Goal: Subscribe to service/newsletter

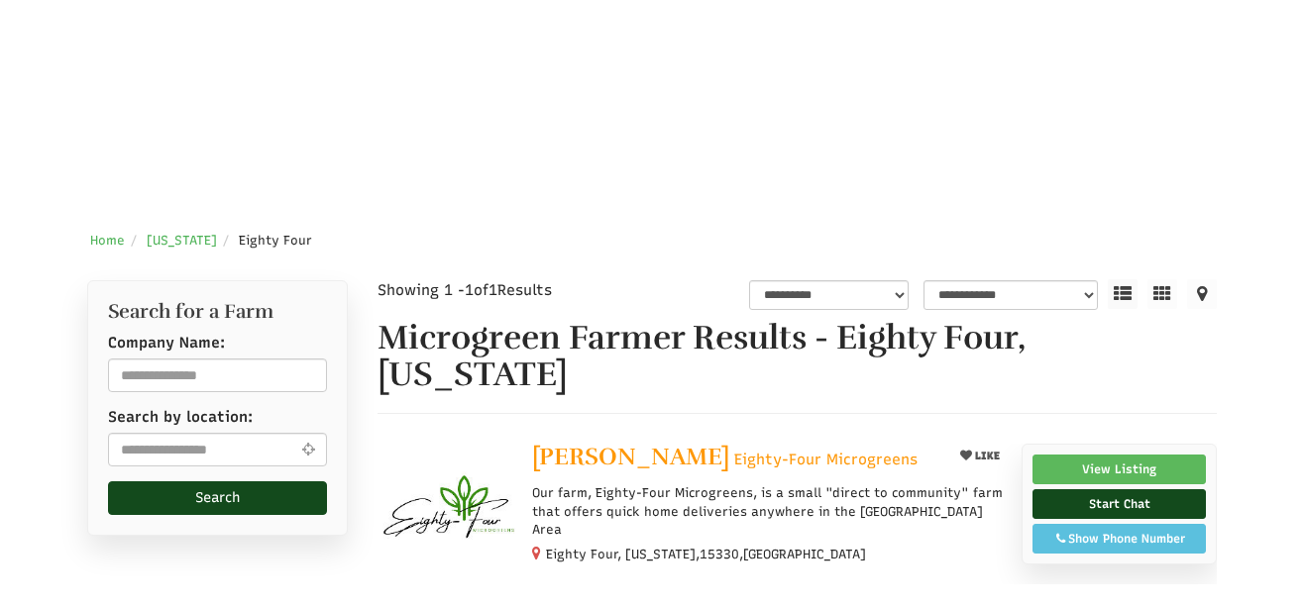
scroll to position [423, 0]
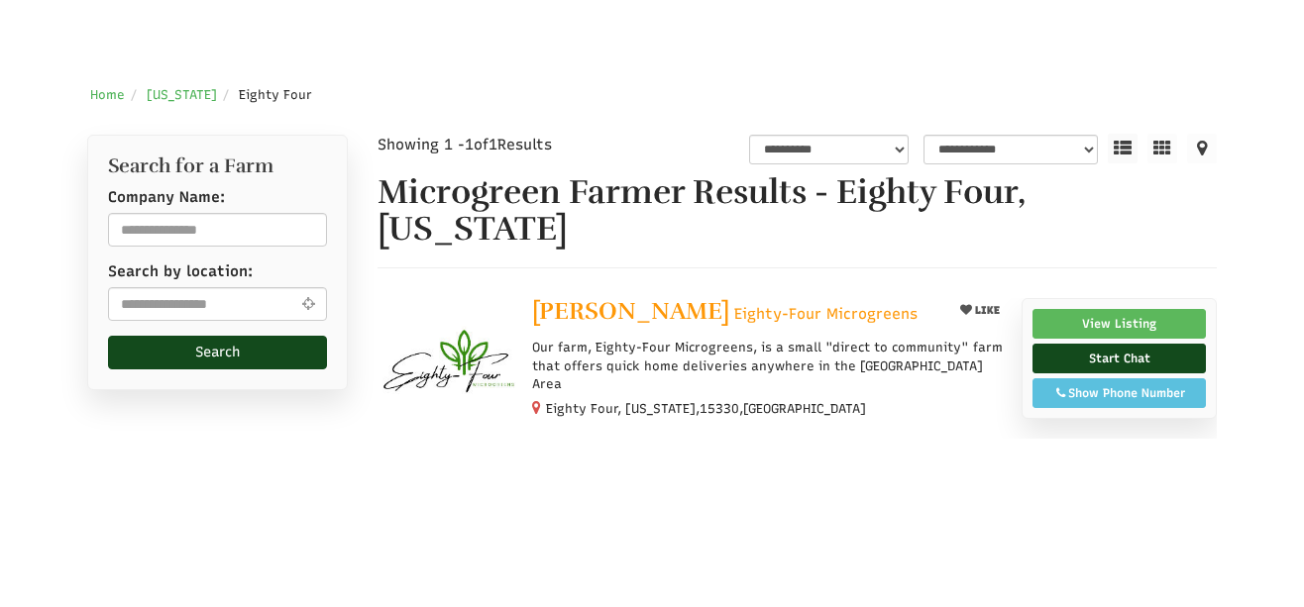
select select "Language Translate Widget"
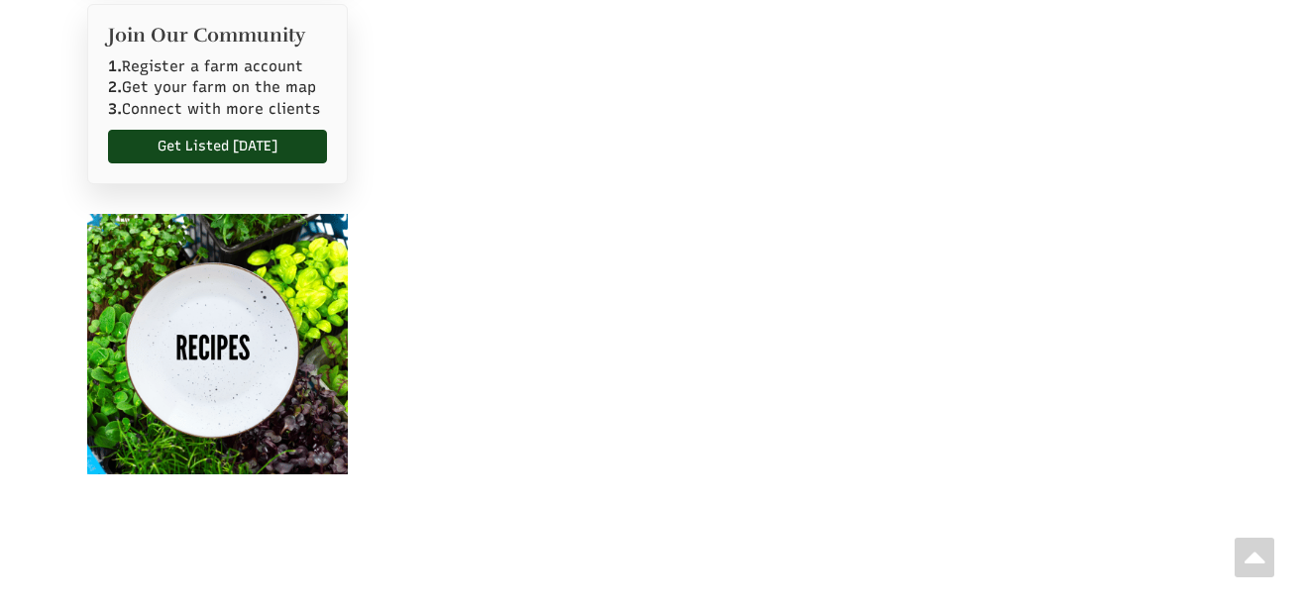
scroll to position [1511, 0]
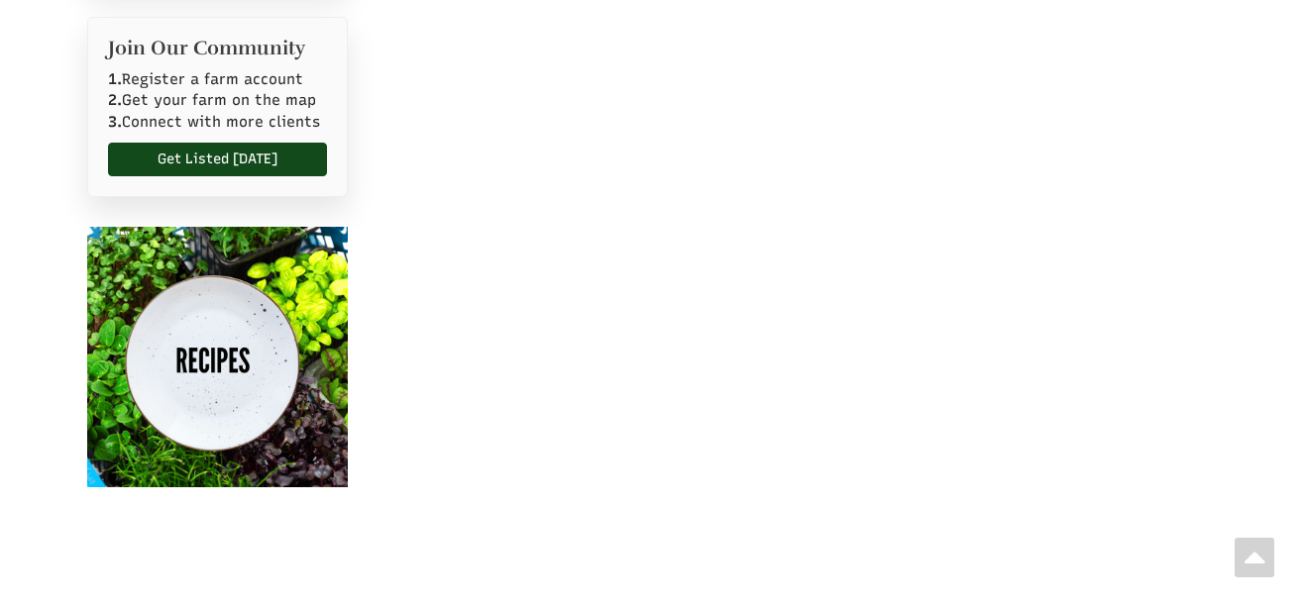
click at [212, 358] on img at bounding box center [217, 357] width 261 height 261
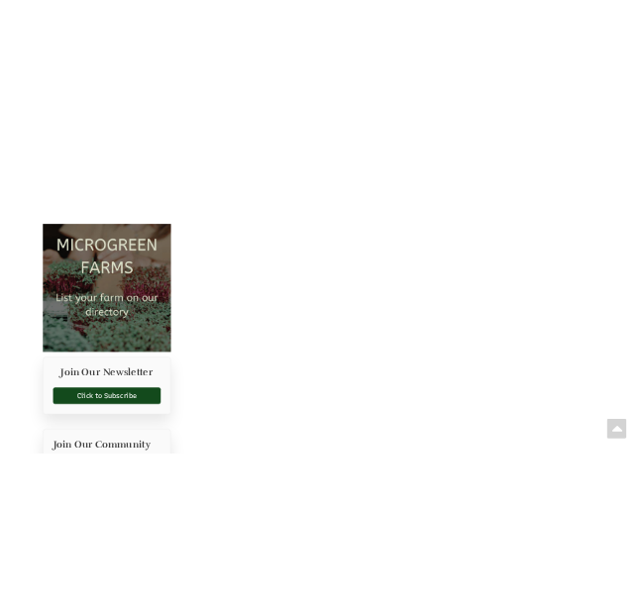
scroll to position [1048, 0]
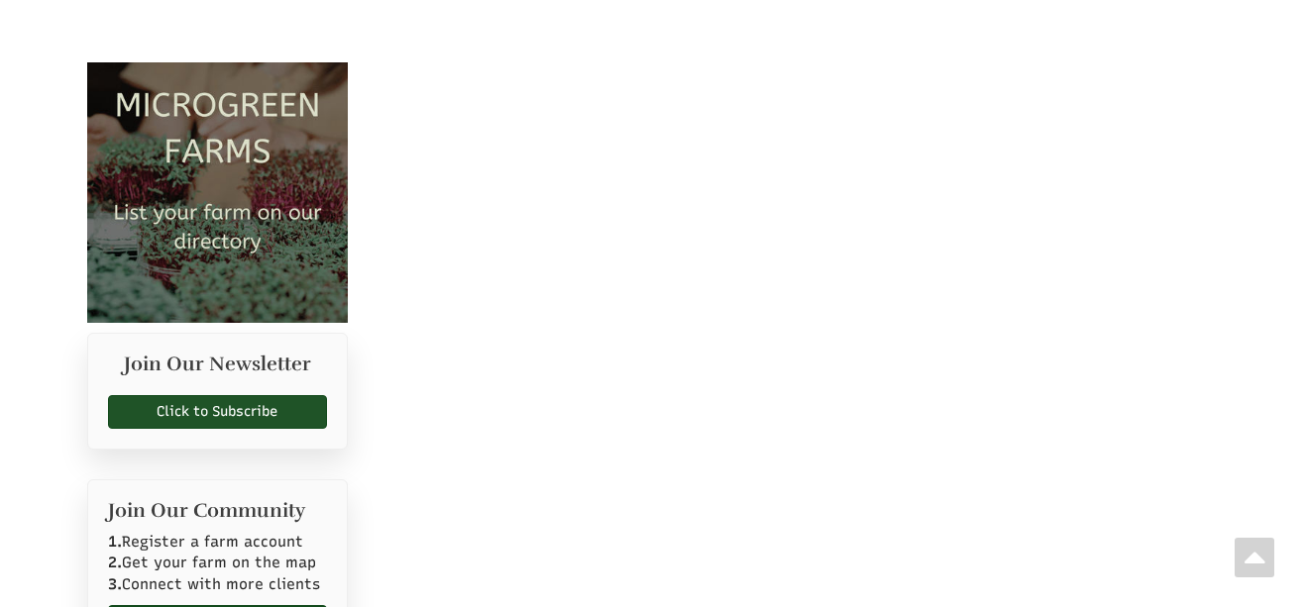
click at [167, 406] on link "Click to Subscribe" at bounding box center [217, 412] width 219 height 34
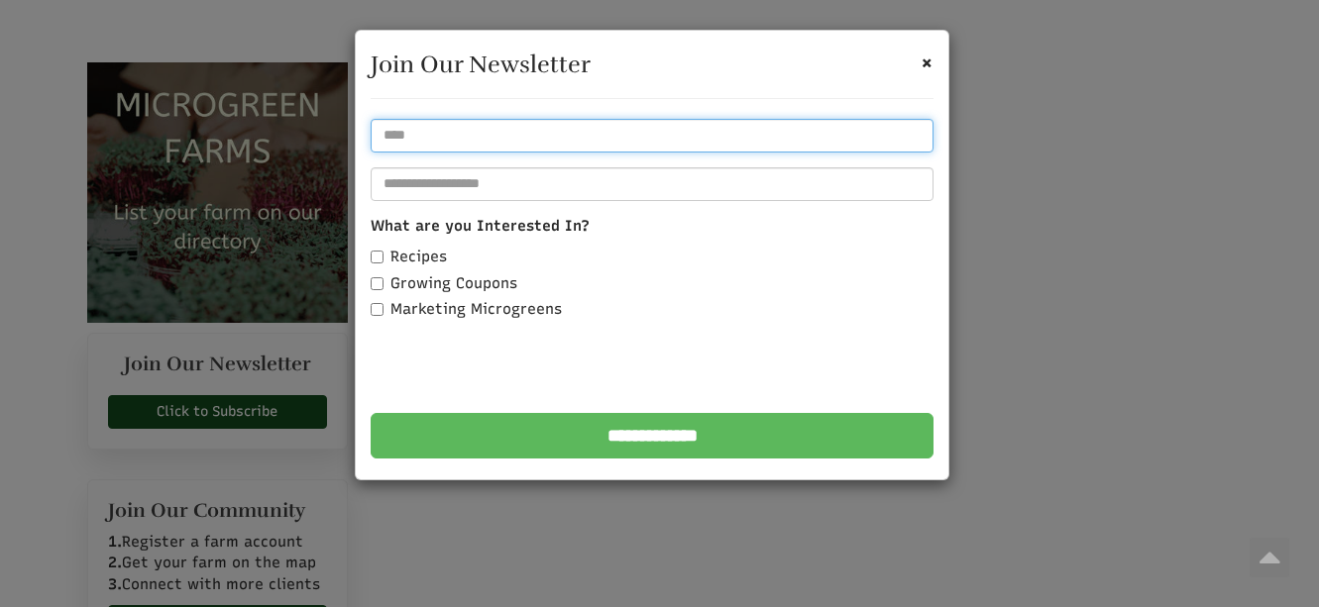
click at [423, 142] on input "text" at bounding box center [652, 136] width 563 height 34
type input "**********"
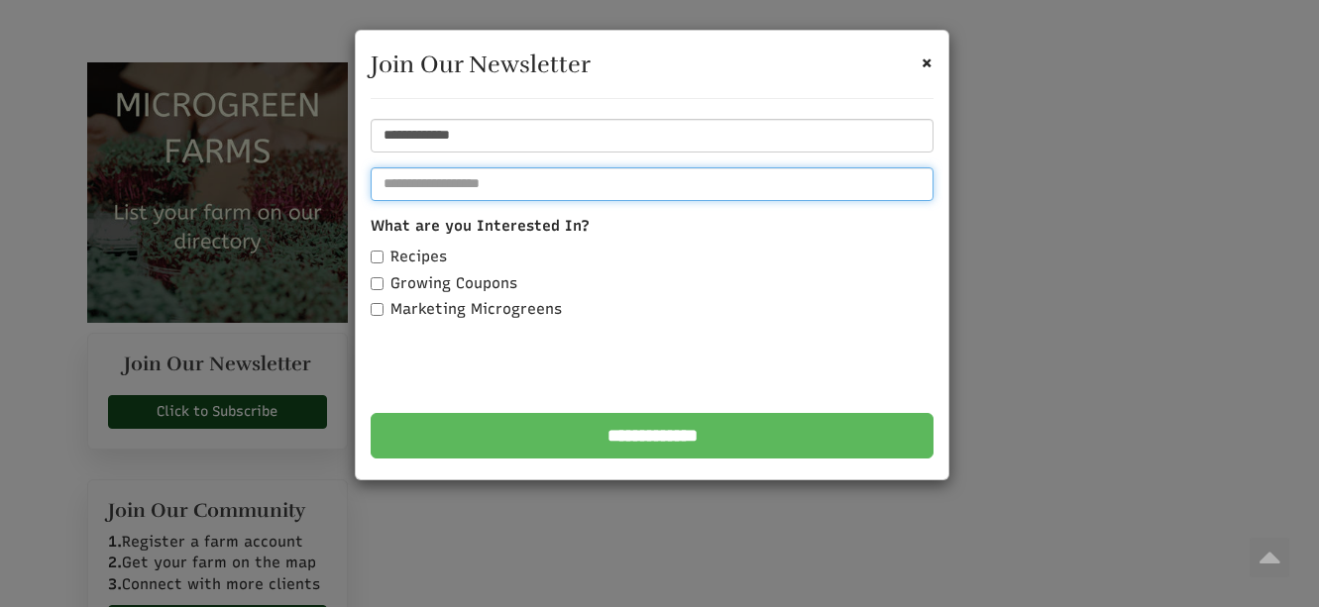
click at [395, 192] on input "email" at bounding box center [652, 184] width 563 height 34
type input "**********"
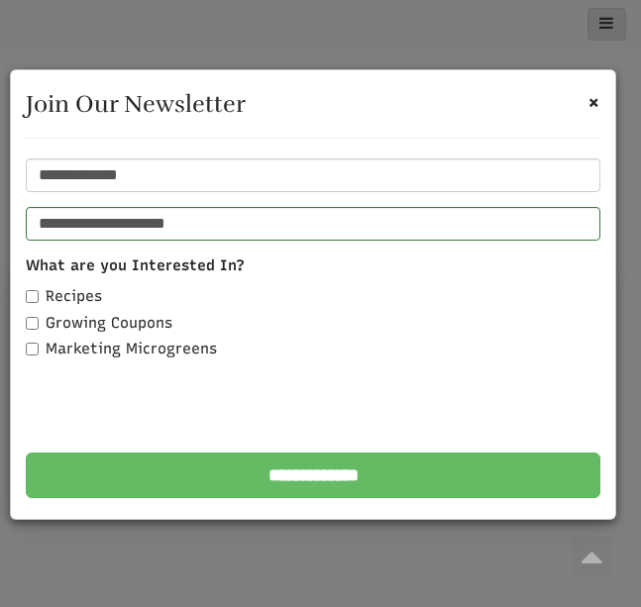
click at [277, 470] on input "**********" at bounding box center [313, 476] width 575 height 46
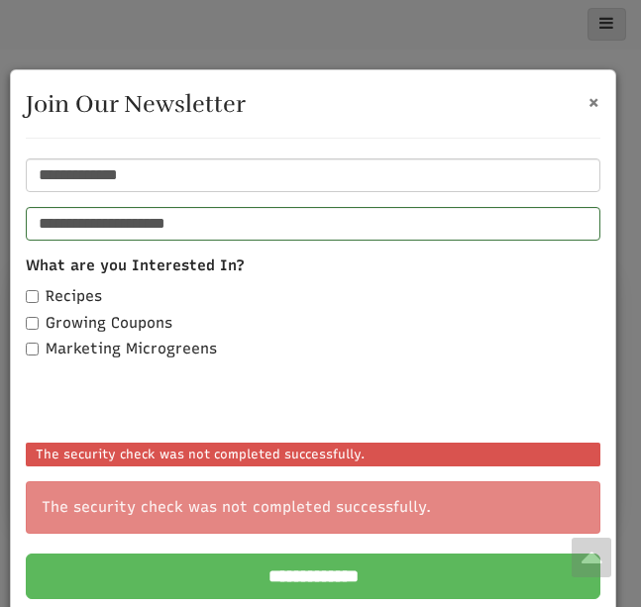
click at [588, 103] on span "×" at bounding box center [594, 101] width 13 height 25
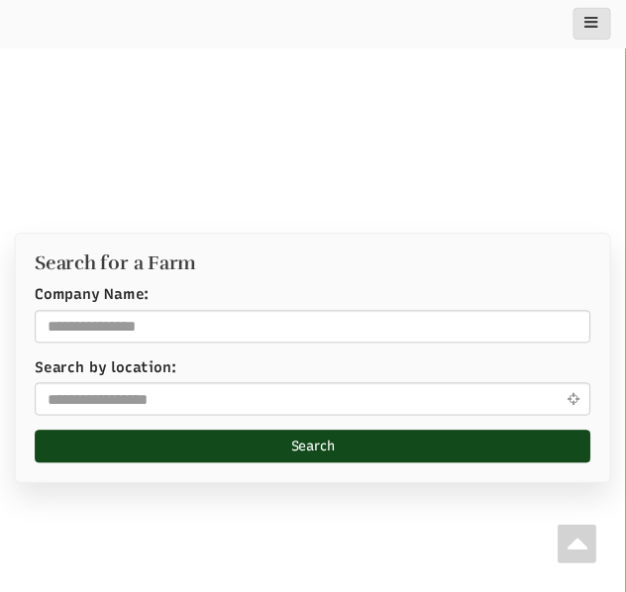
scroll to position [1990, 0]
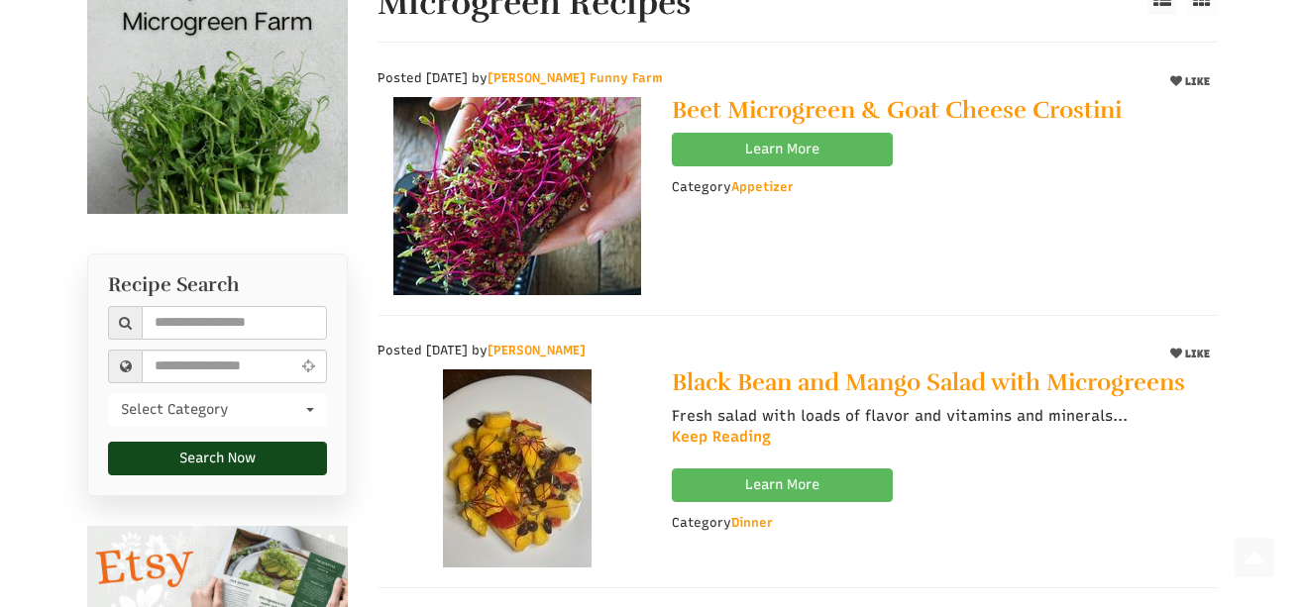
scroll to position [607, 0]
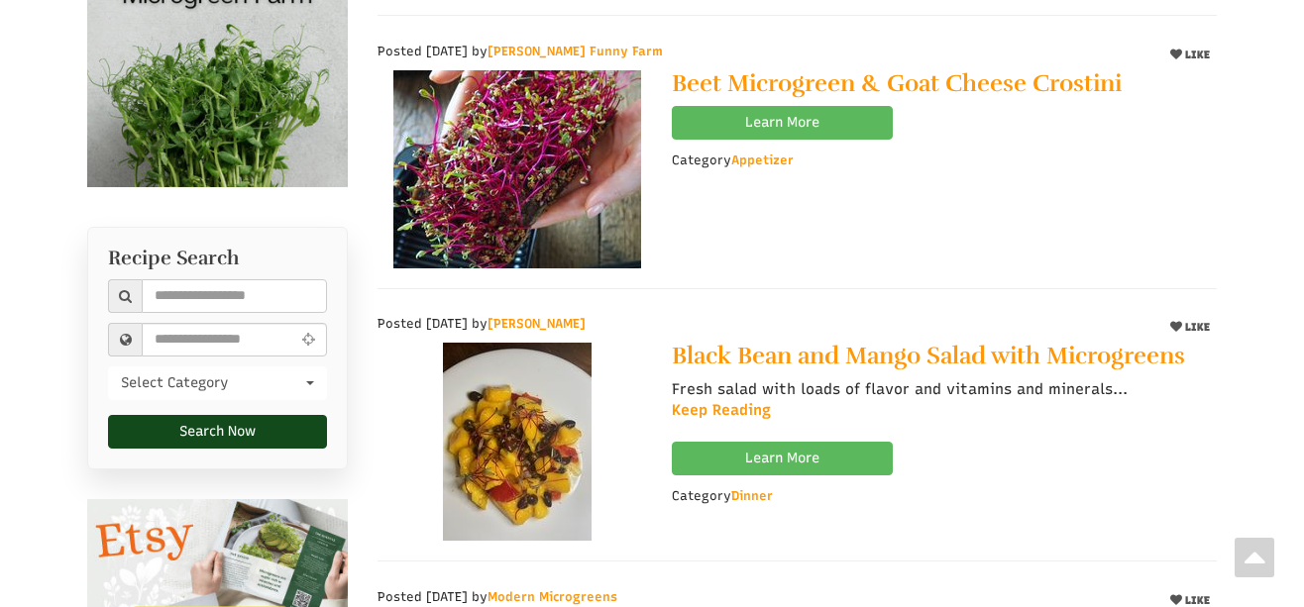
select select "Language Translate Widget"
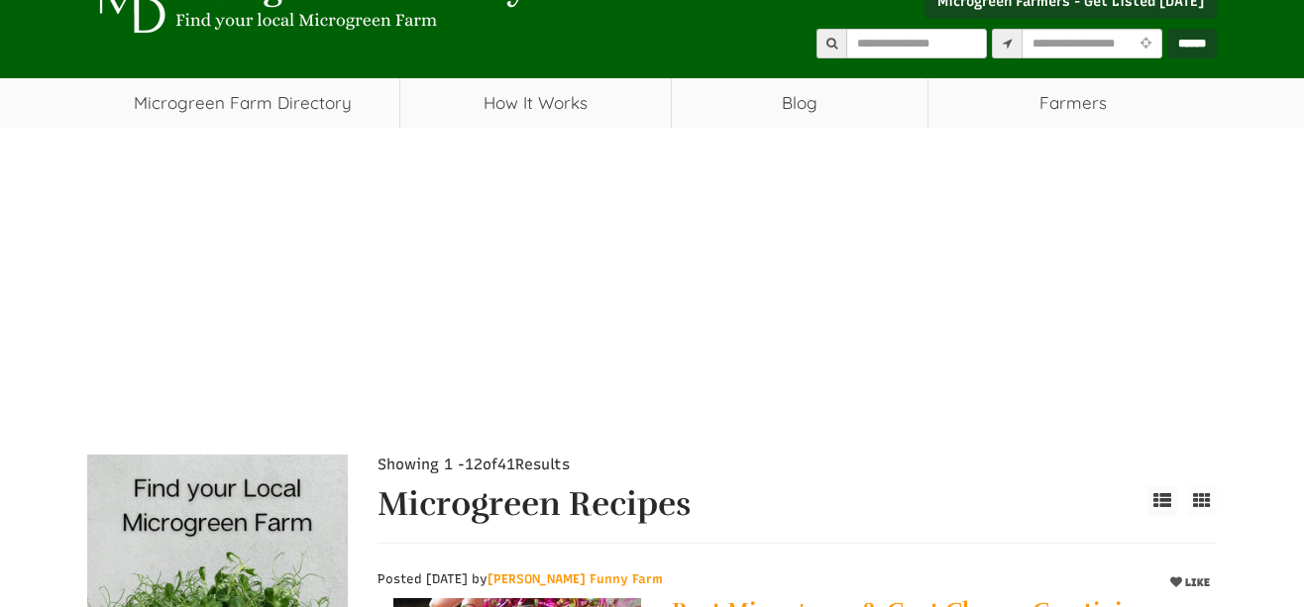
scroll to position [0, 0]
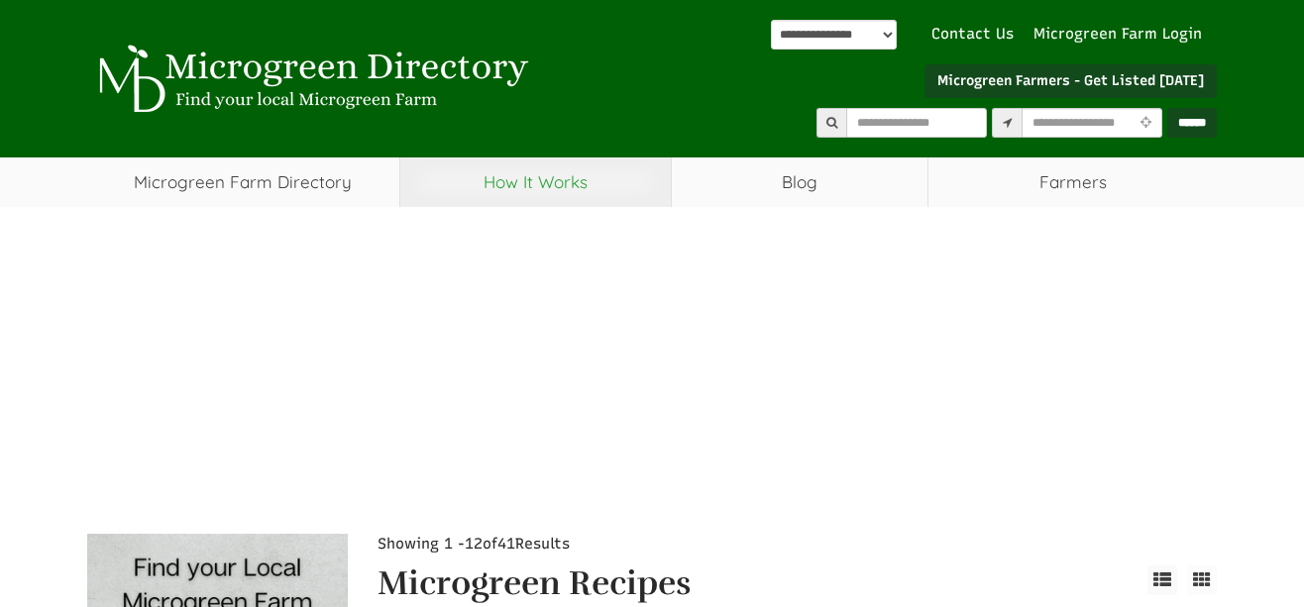
click at [544, 186] on link "How It Works" at bounding box center [535, 183] width 270 height 50
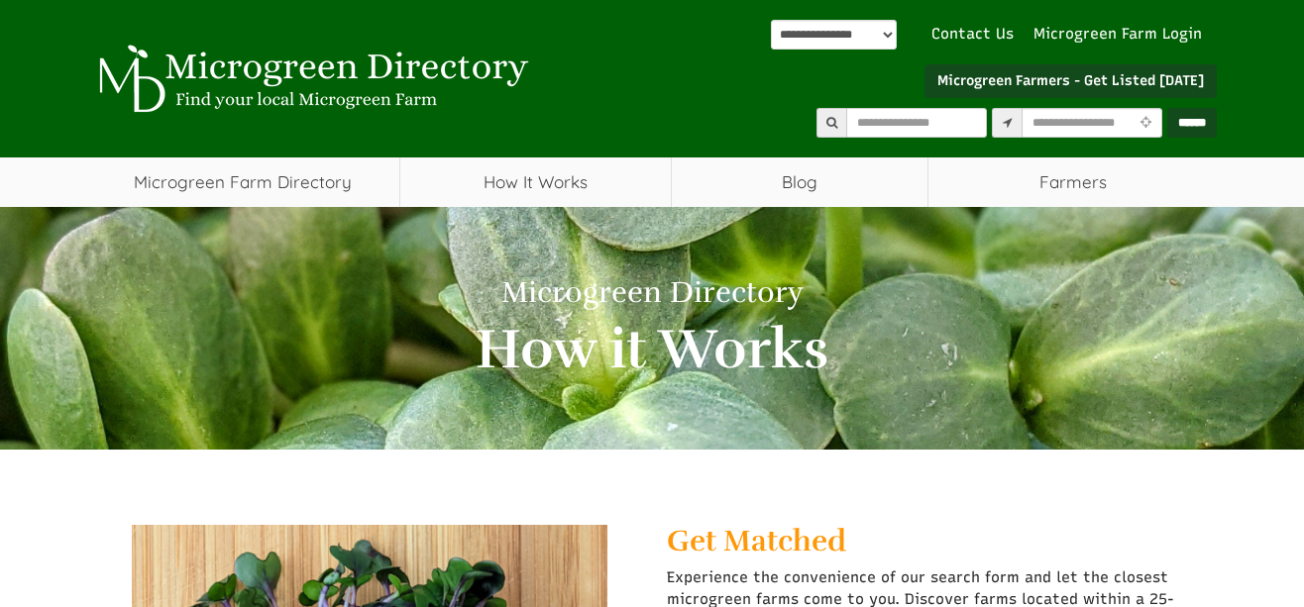
select select "Language Translate Widget"
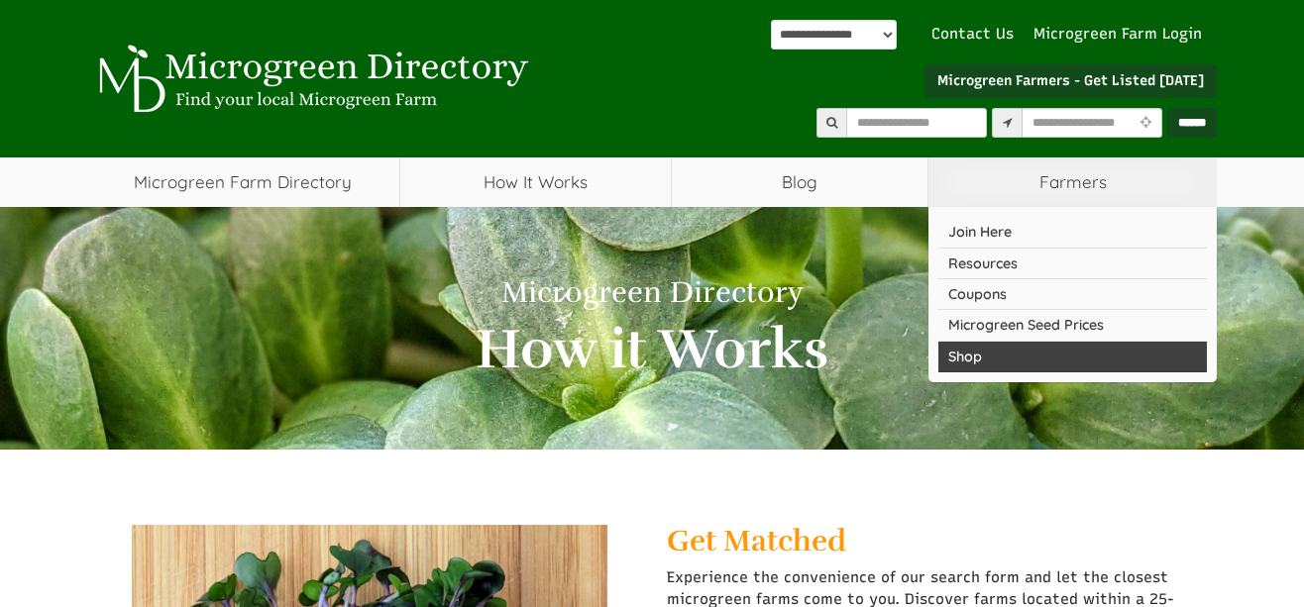
click at [1019, 349] on link "Shop" at bounding box center [1072, 357] width 268 height 31
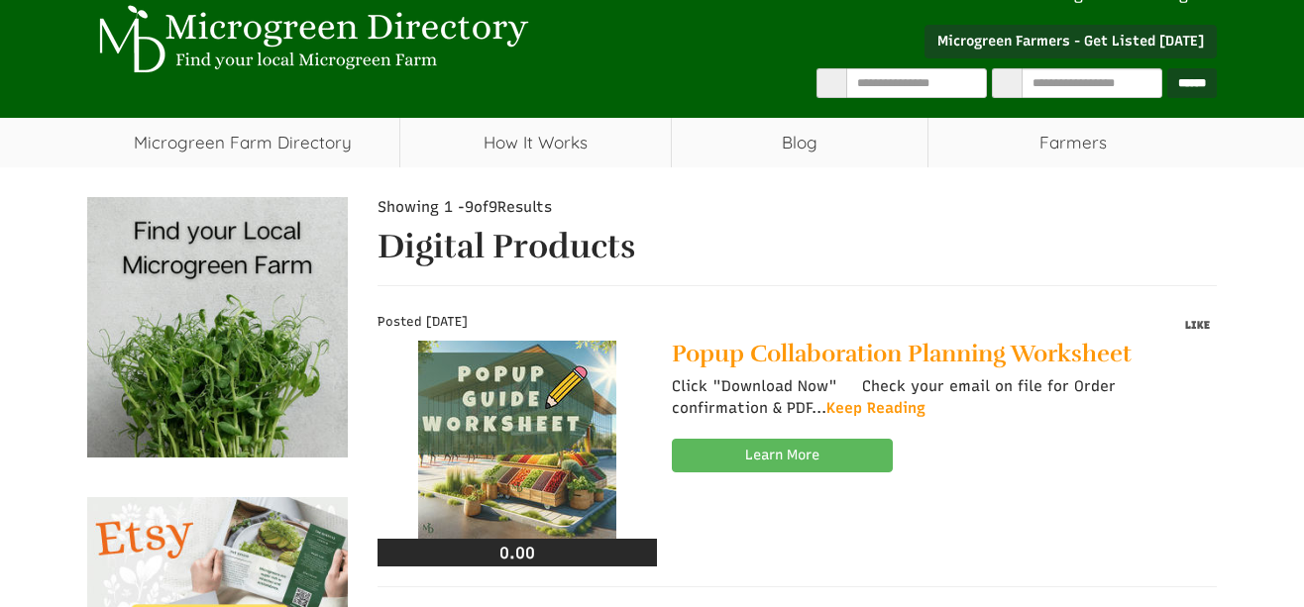
scroll to position [225, 0]
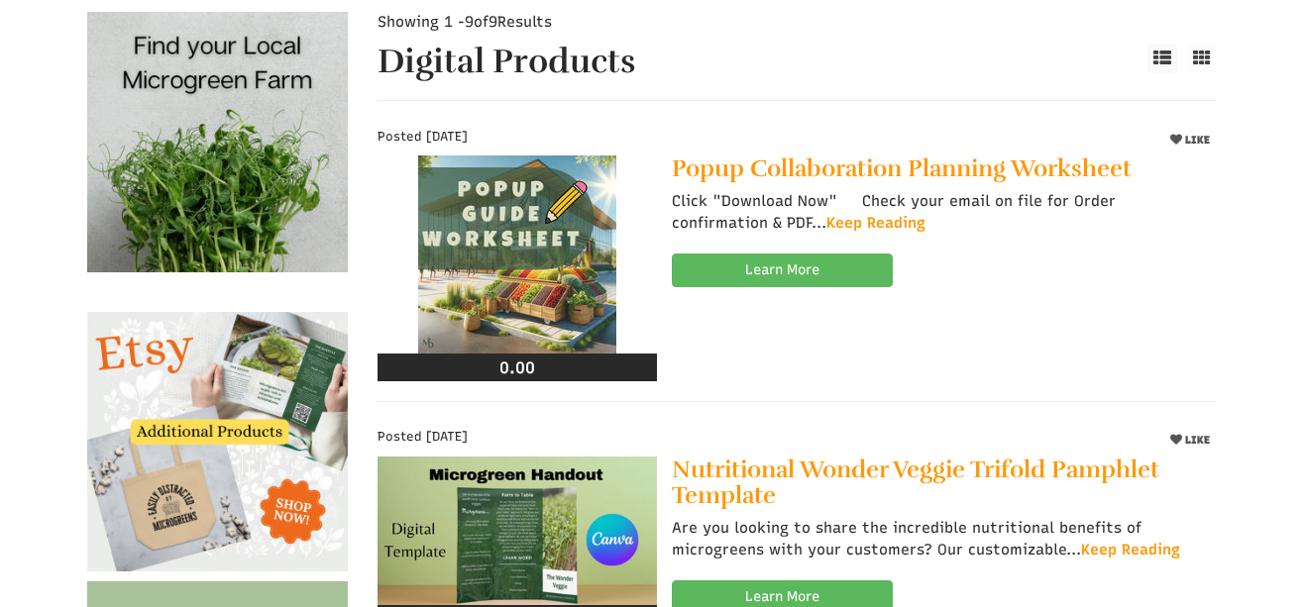
select select "Language Translate Widget"
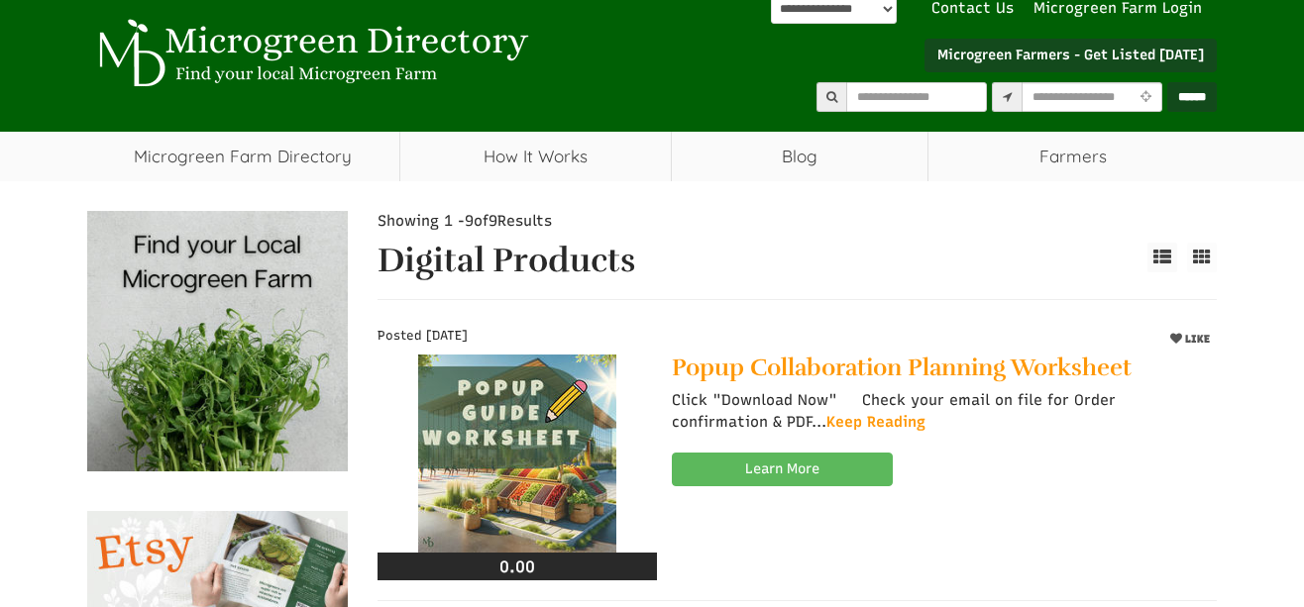
scroll to position [0, 0]
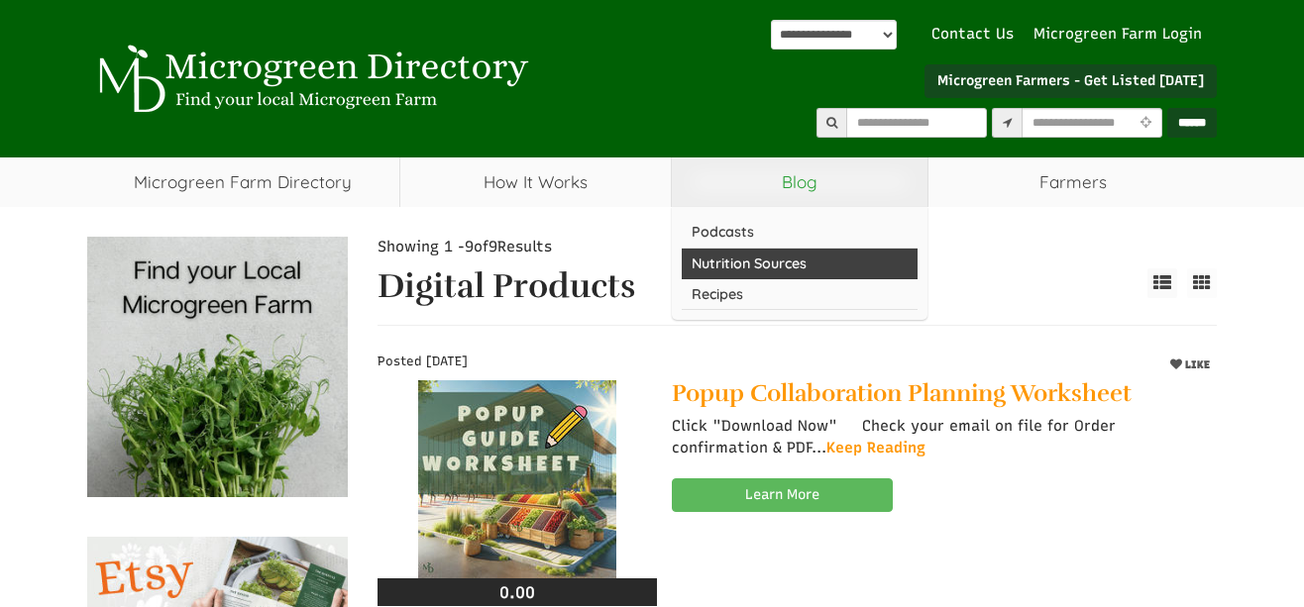
click at [763, 263] on link "Nutrition Sources" at bounding box center [800, 264] width 237 height 31
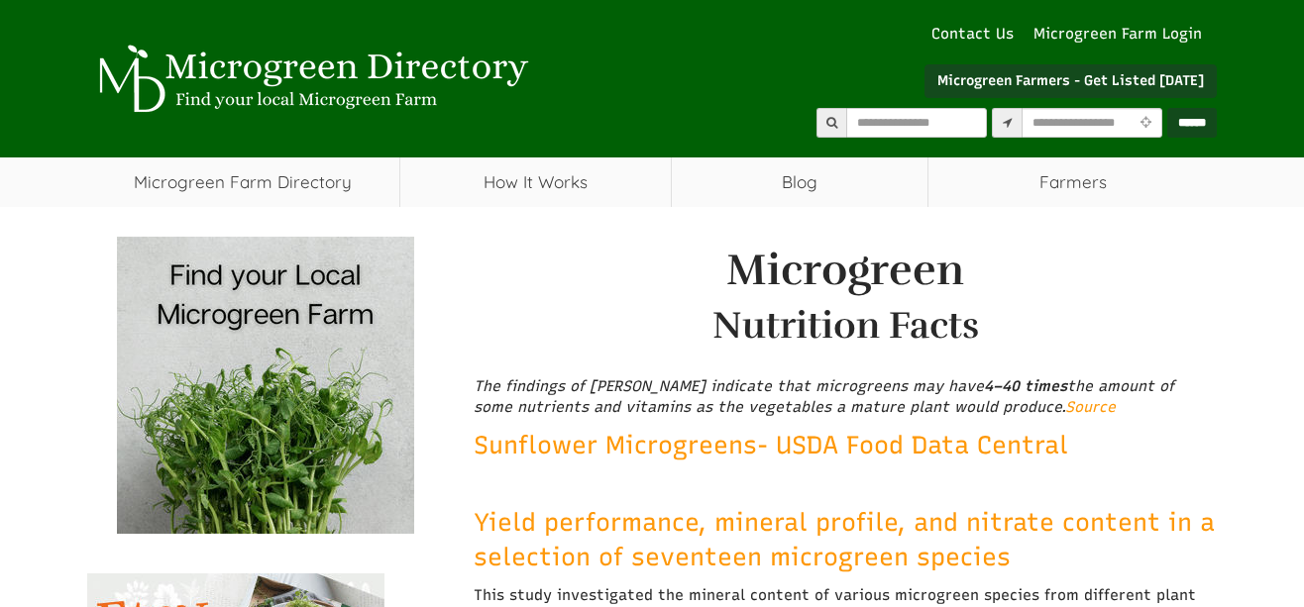
select select "Language Translate Widget"
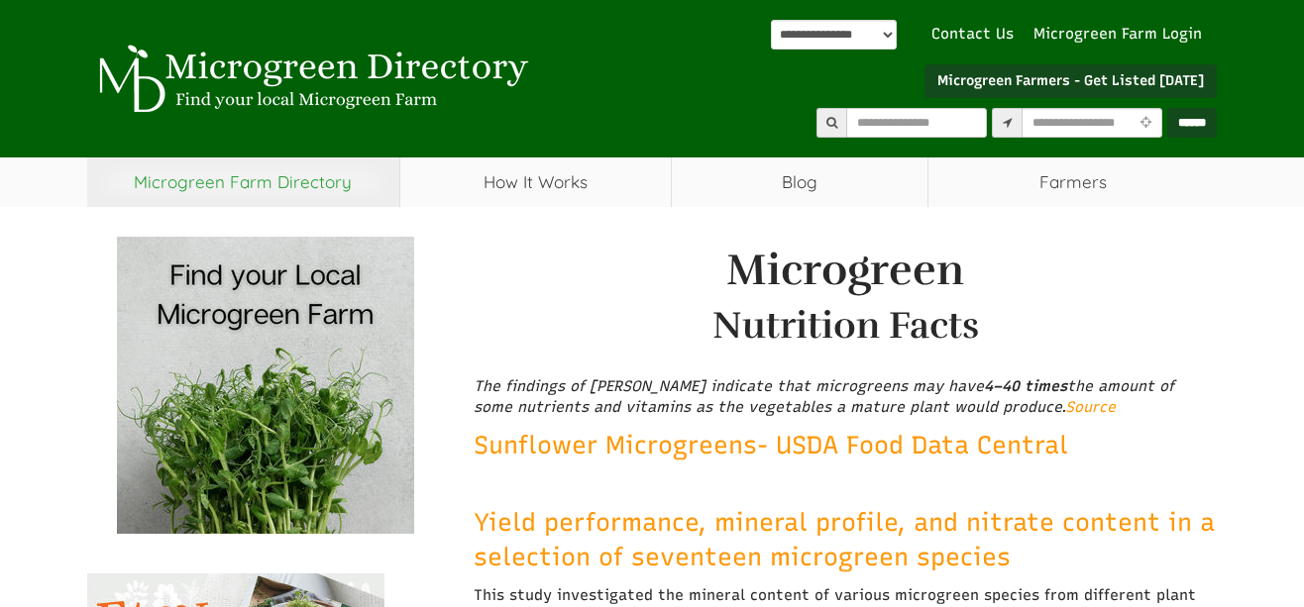
click at [305, 181] on link "Microgreen Farm Directory" at bounding box center [243, 183] width 312 height 50
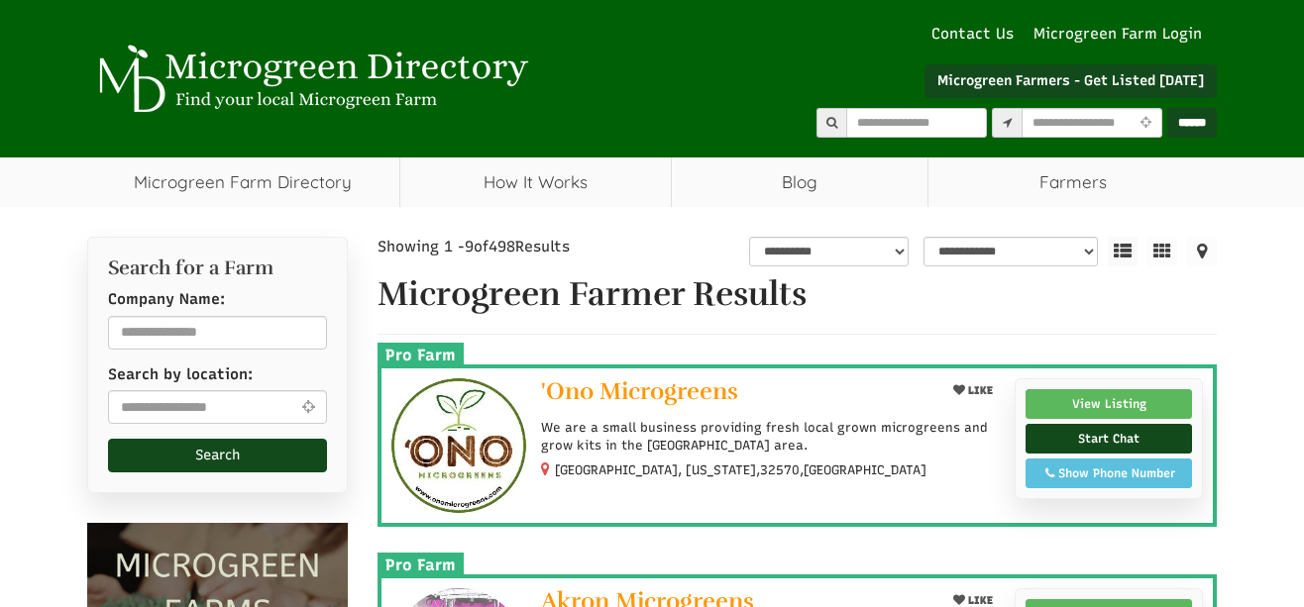
select select "Language Translate Widget"
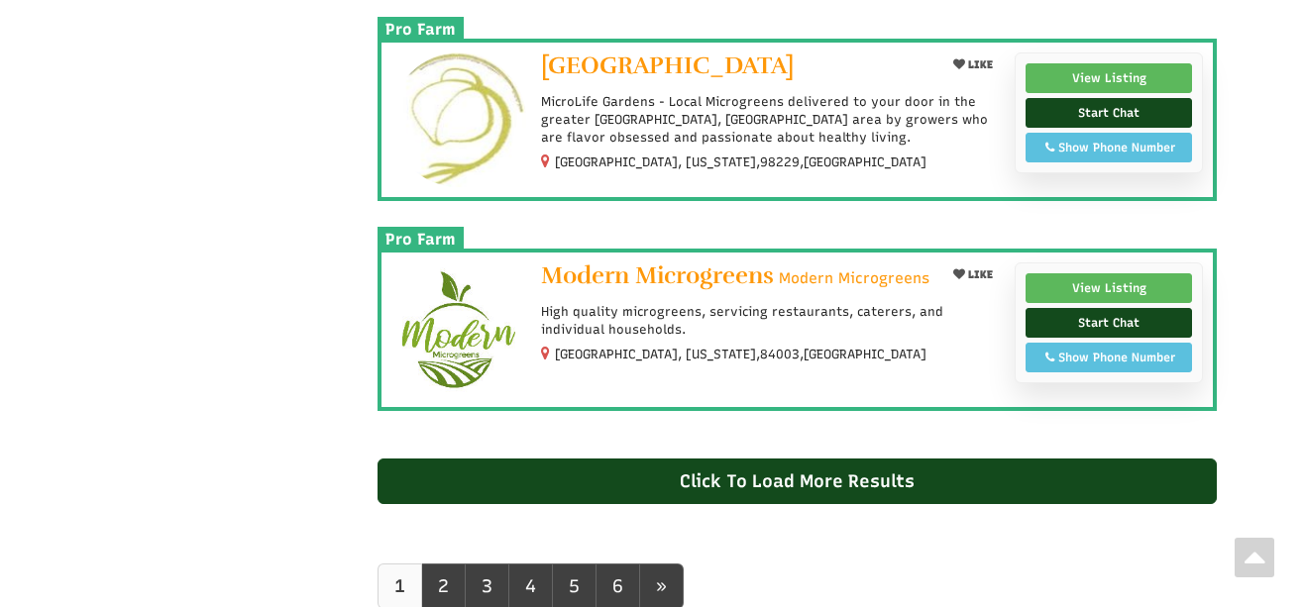
scroll to position [1888, 0]
